Goal: Task Accomplishment & Management: Manage account settings

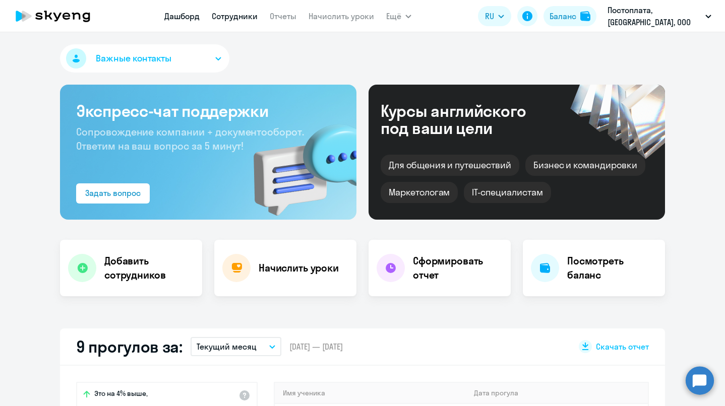
click at [233, 12] on link "Сотрудники" at bounding box center [235, 16] width 46 height 10
select select "30"
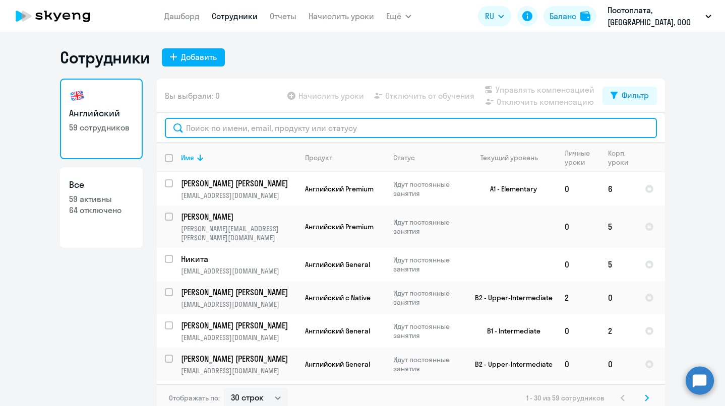
click at [248, 133] on input "text" at bounding box center [411, 128] width 492 height 20
type input "в"
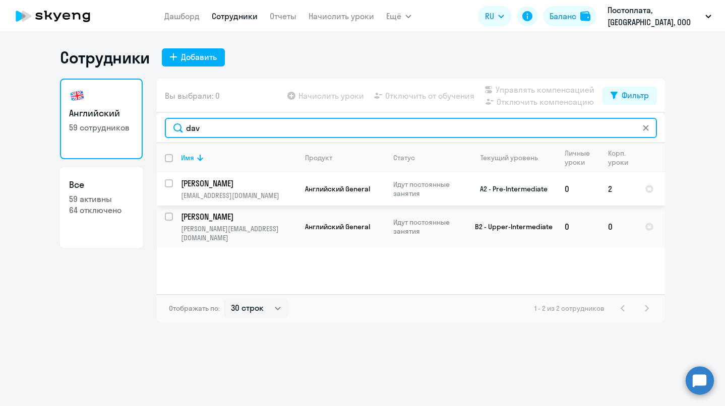
type input "dav"
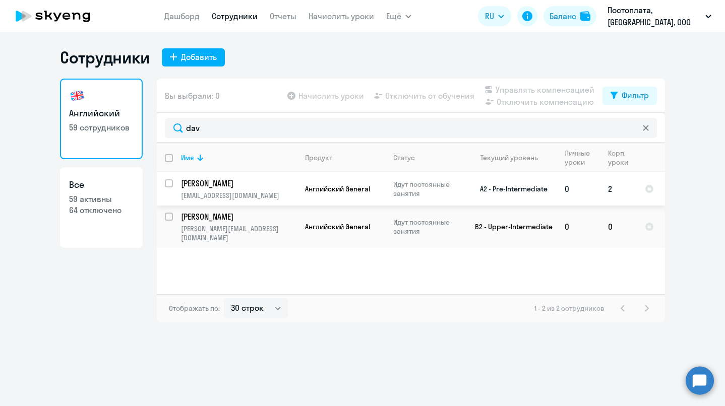
click at [168, 182] on input "select row 20307080" at bounding box center [175, 189] width 20 height 20
checkbox input "true"
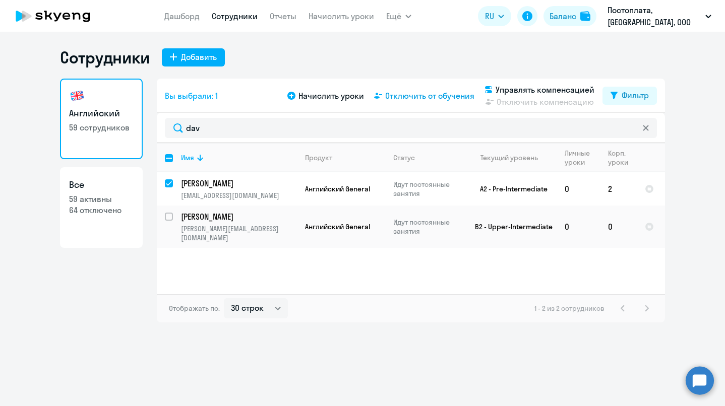
click at [414, 96] on span "Отключить от обучения" at bounding box center [429, 96] width 89 height 12
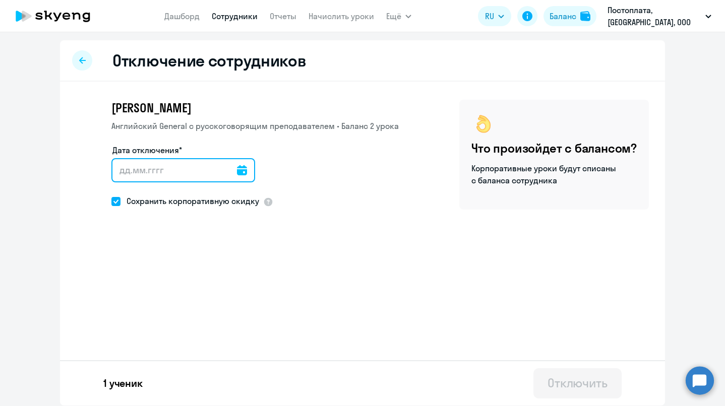
click at [196, 171] on input "Дата отключения*" at bounding box center [183, 170] width 144 height 24
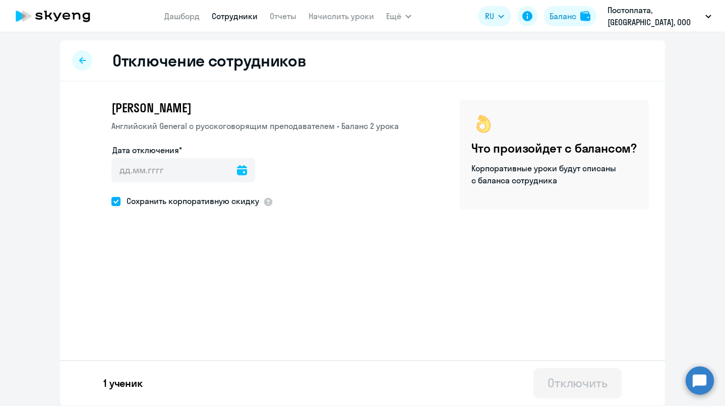
click at [246, 174] on icon at bounding box center [242, 170] width 10 height 10
click at [247, 202] on span "Next month" at bounding box center [248, 203] width 20 height 20
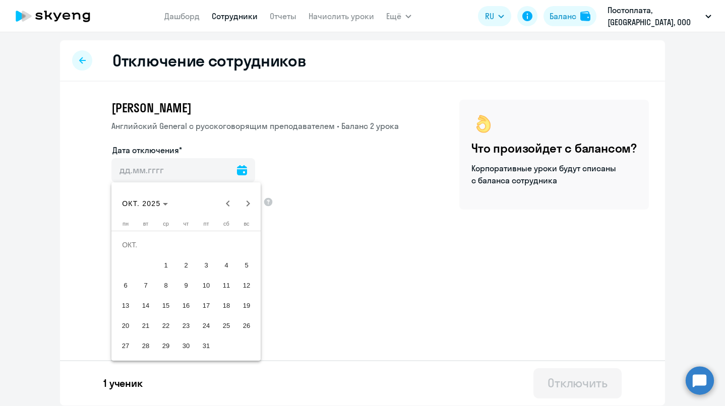
click at [163, 271] on span "1" at bounding box center [166, 265] width 18 height 18
type input "[DATE]"
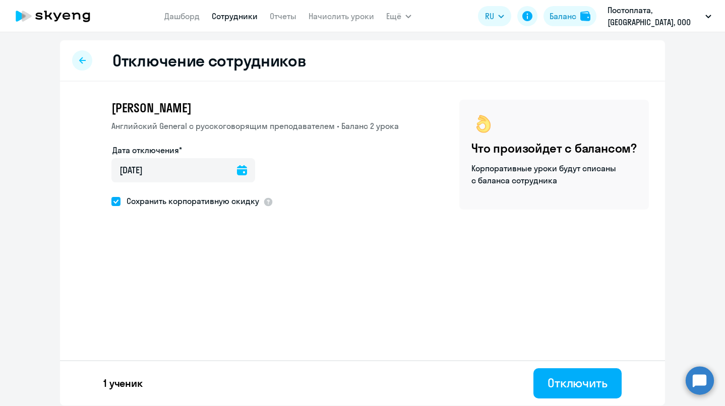
click at [322, 312] on div "Отключение сотрудников [PERSON_NAME] General с [DEMOGRAPHIC_DATA] преподавателе…" at bounding box center [362, 222] width 605 height 365
click at [575, 384] on div "Отключить" at bounding box center [577, 383] width 60 height 16
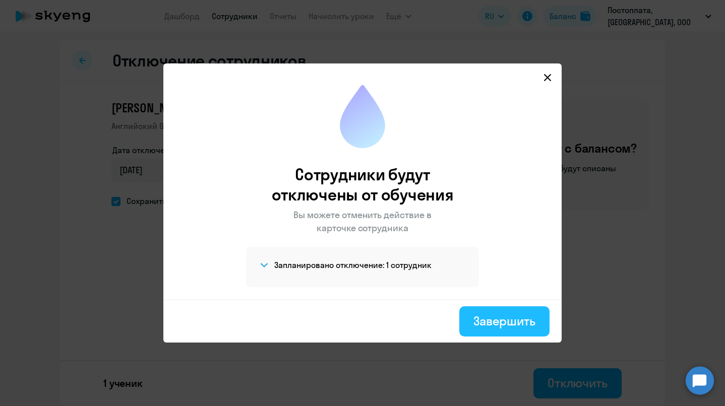
click at [513, 317] on div "Завершить" at bounding box center [504, 321] width 62 height 16
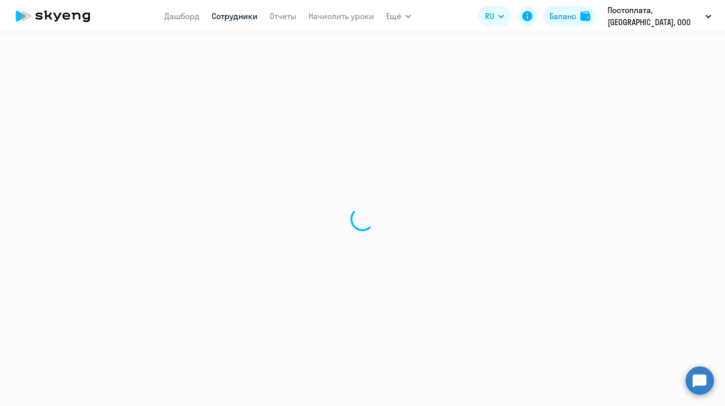
select select "30"
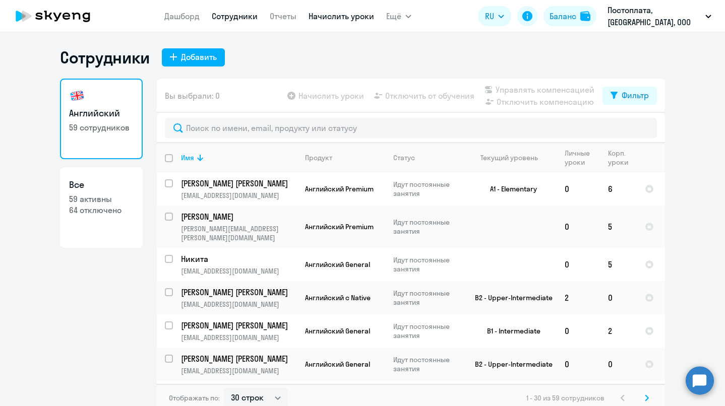
click at [356, 17] on link "Начислить уроки" at bounding box center [341, 16] width 66 height 10
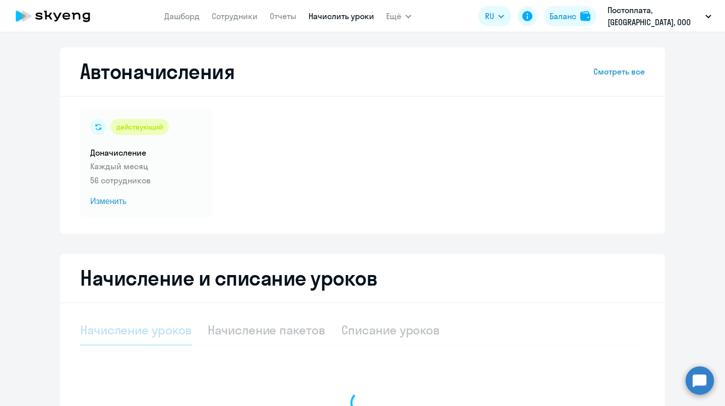
select select "10"
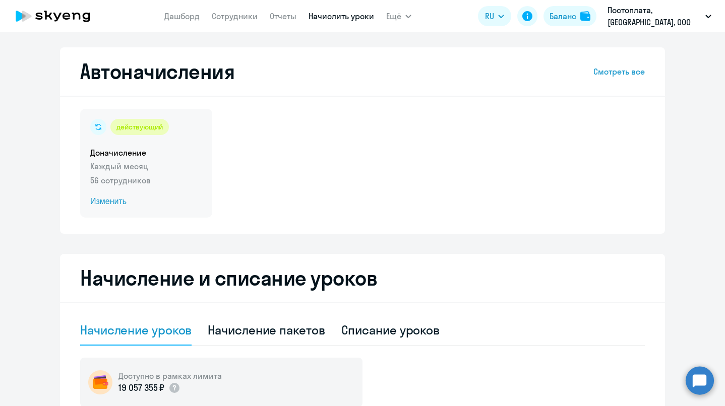
click at [129, 188] on div "действующий Доначисление Каждый месяц 56 сотрудников Изменить" at bounding box center [146, 163] width 132 height 109
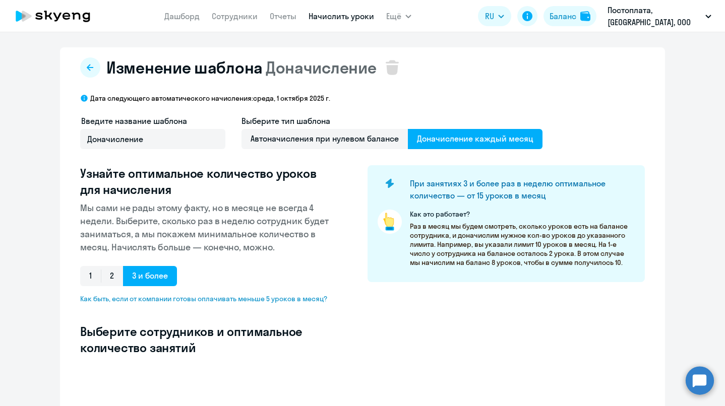
select select "10"
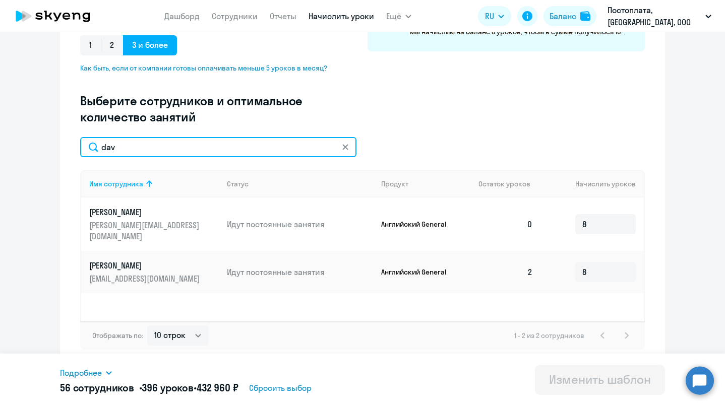
scroll to position [231, 0]
type input "dav"
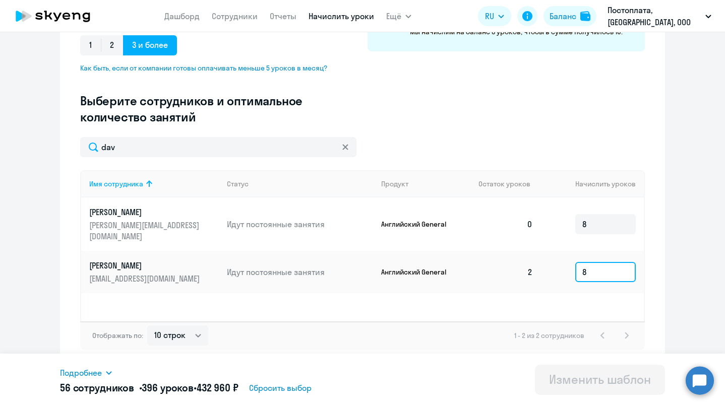
drag, startPoint x: 597, startPoint y: 261, endPoint x: 492, endPoint y: 261, distance: 104.8
click at [492, 261] on tr "[PERSON_NAME] [EMAIL_ADDRESS][DOMAIN_NAME] Идут постоянные занятия Английский G…" at bounding box center [362, 272] width 562 height 42
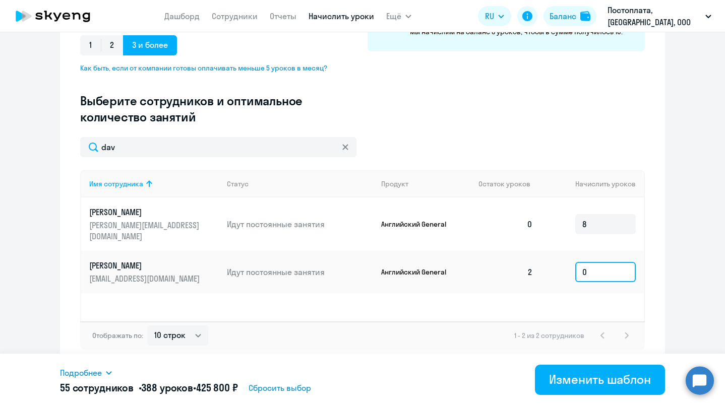
type input "0"
click at [474, 307] on div "Имя сотрудника Статус Продукт Остаток уроков [PERSON_NAME] уроков [PERSON_NAME]…" at bounding box center [362, 245] width 564 height 151
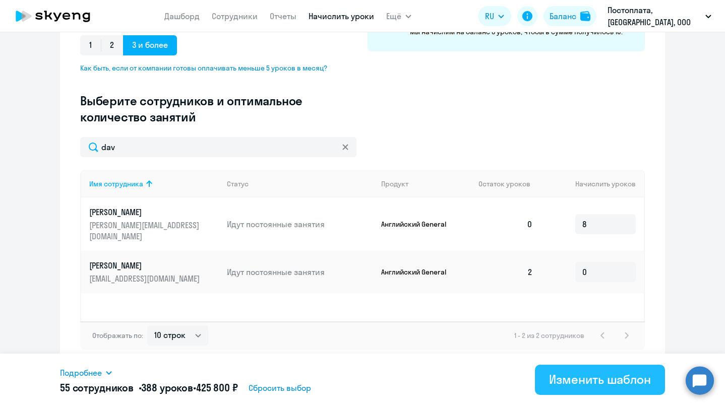
click at [571, 380] on div "Изменить шаблон" at bounding box center [600, 379] width 102 height 16
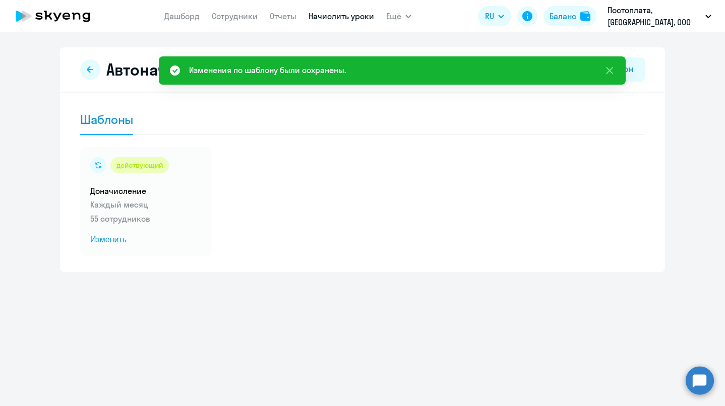
click at [67, 19] on icon at bounding box center [66, 16] width 8 height 7
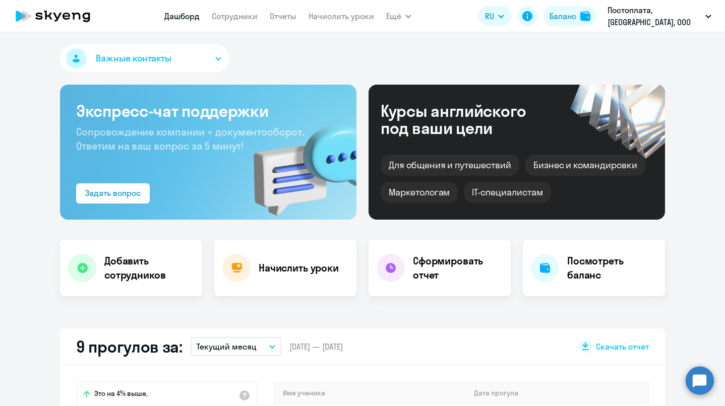
select select "30"
